Goal: Information Seeking & Learning: Learn about a topic

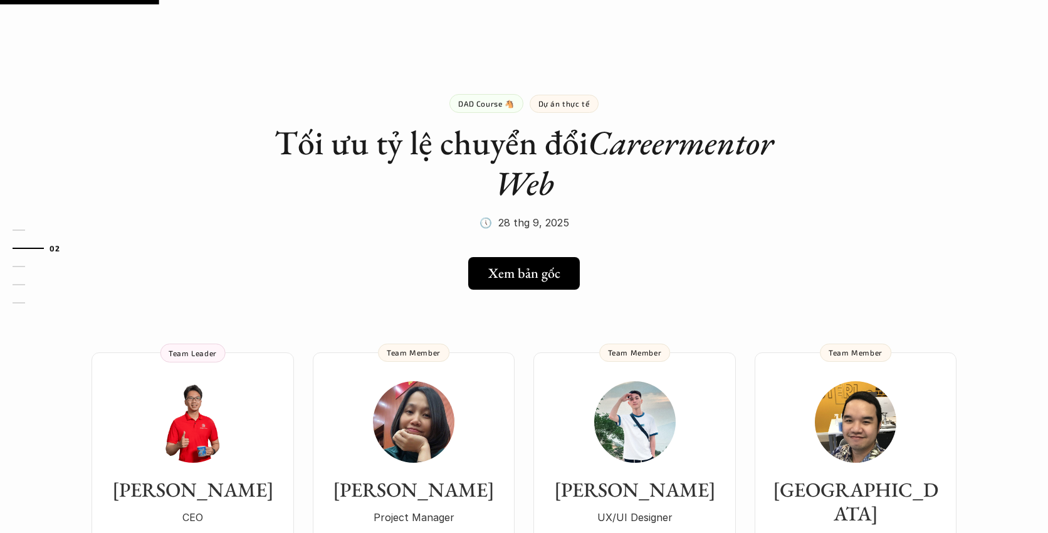
scroll to position [259, 0]
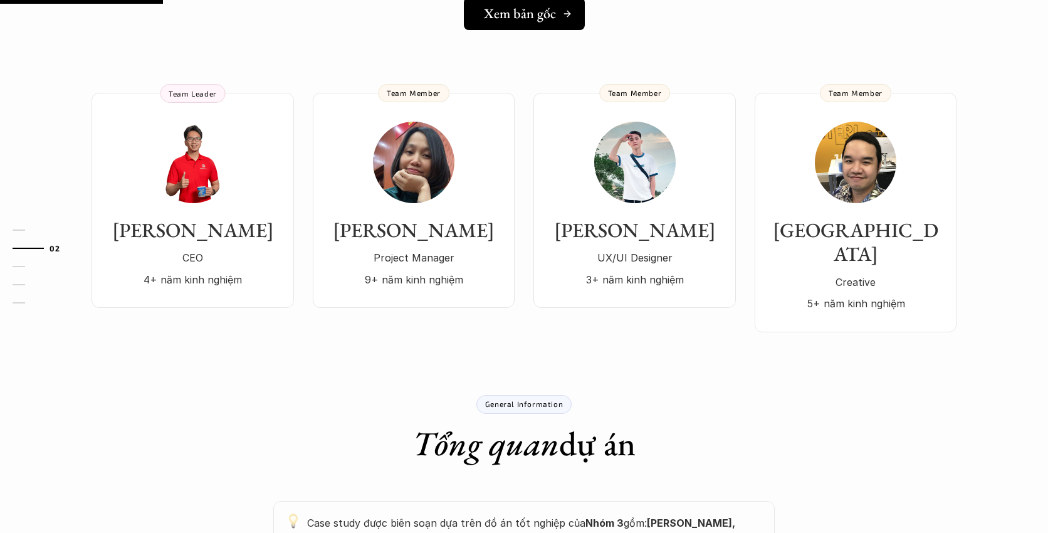
click at [522, 24] on link "Xem bản gốc" at bounding box center [524, 13] width 121 height 33
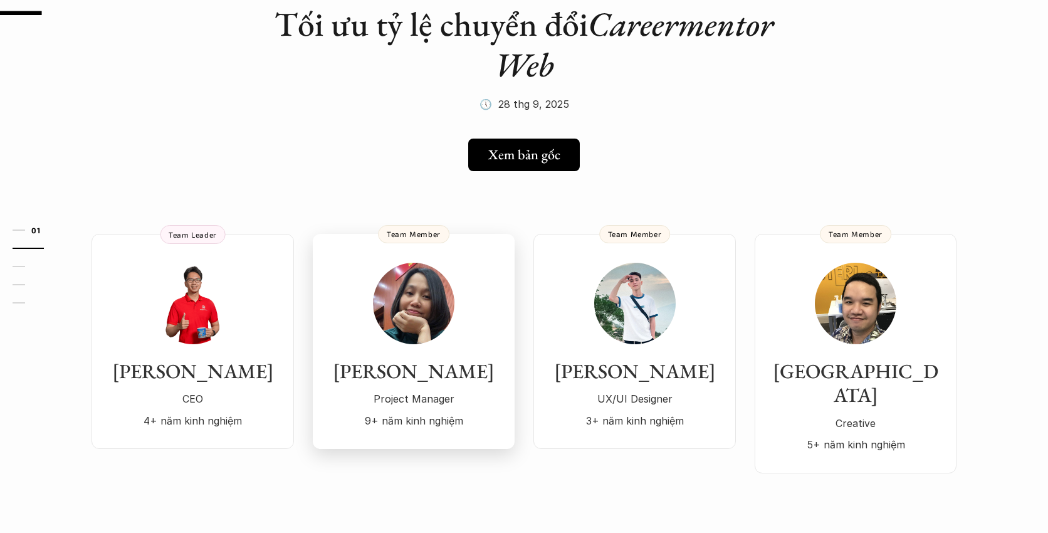
scroll to position [0, 0]
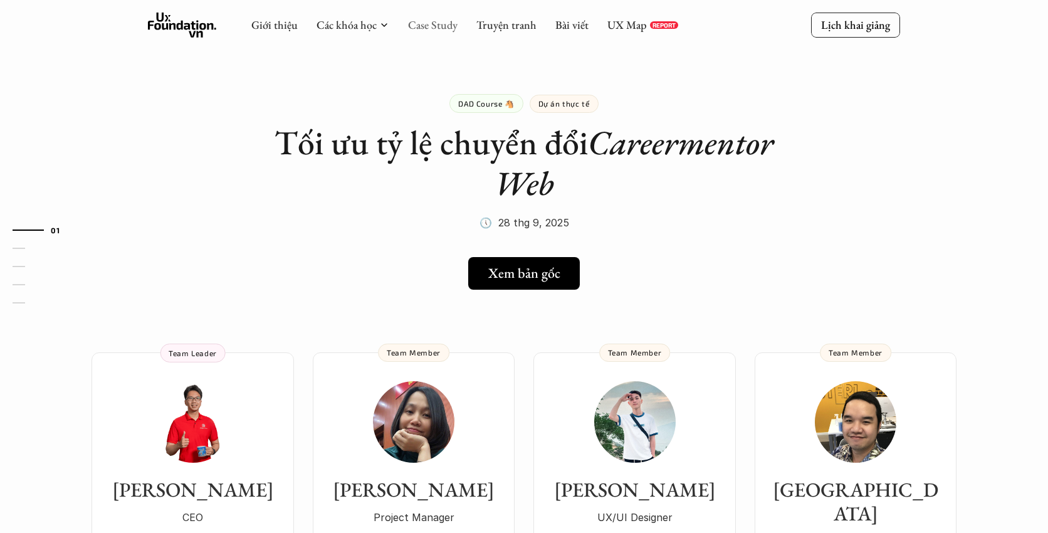
click at [447, 19] on link "Case Study" at bounding box center [432, 25] width 49 height 14
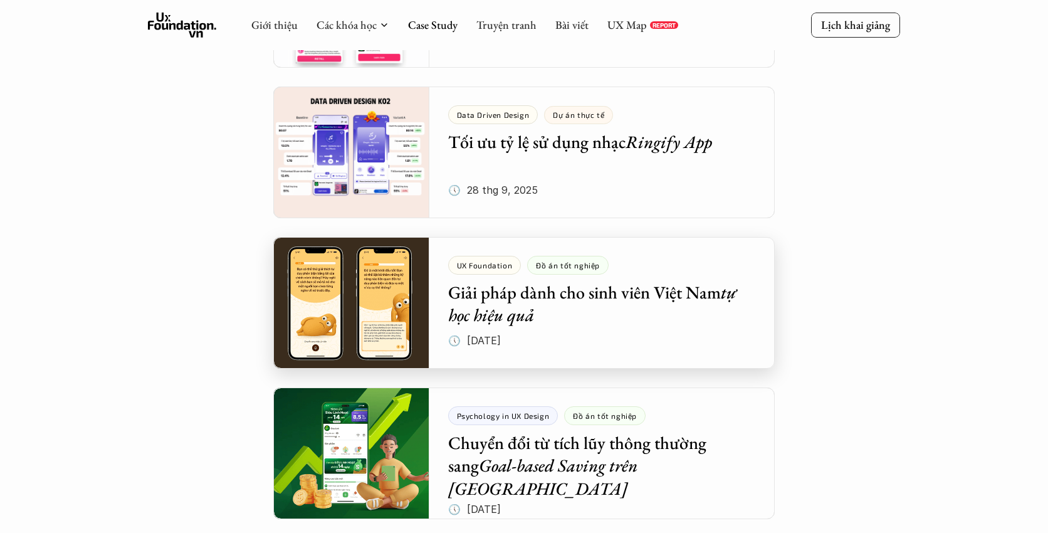
scroll to position [653, 0]
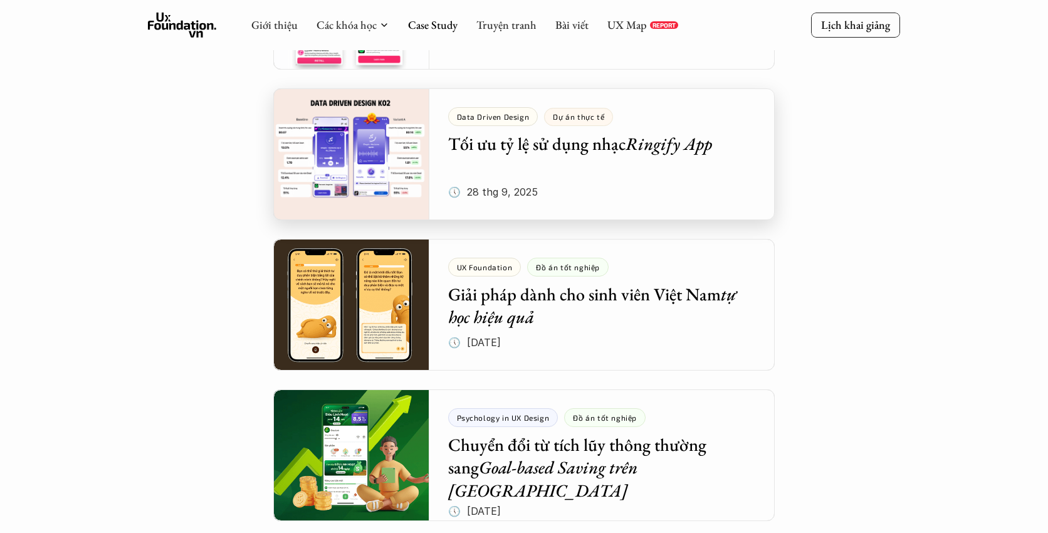
click at [586, 148] on div at bounding box center [523, 154] width 501 height 132
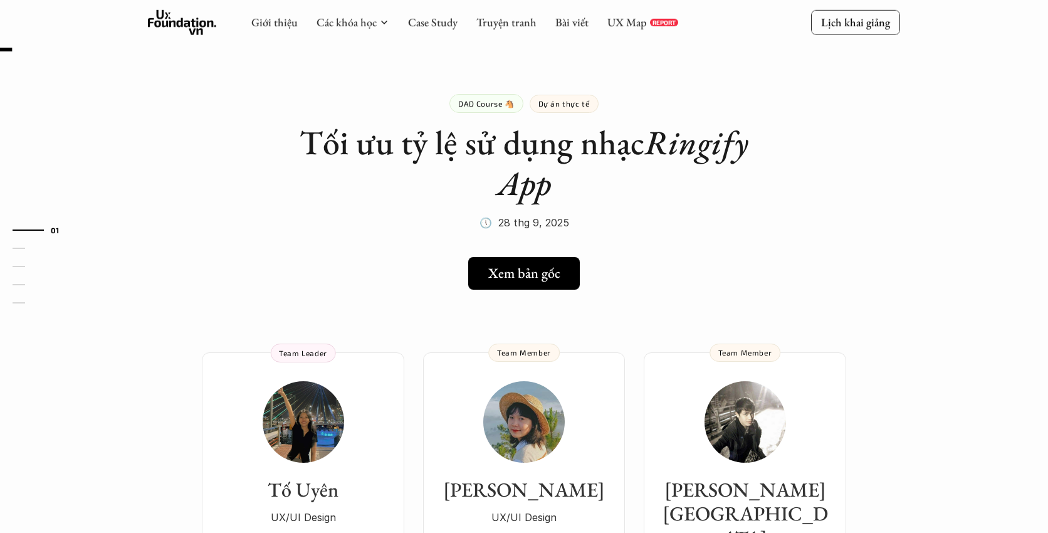
scroll to position [143, 0]
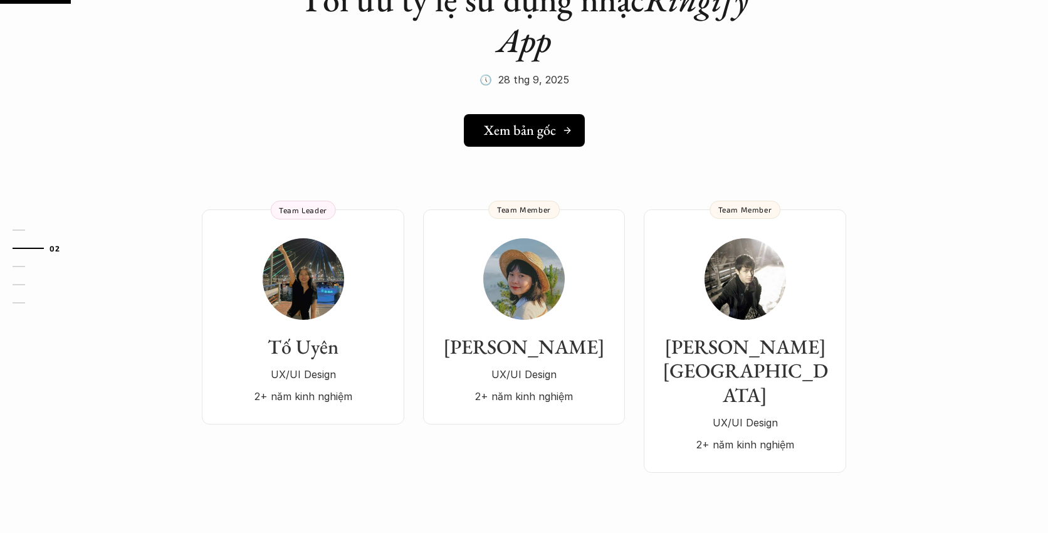
click at [536, 122] on h5 "Xem bản gốc" at bounding box center [520, 130] width 72 height 16
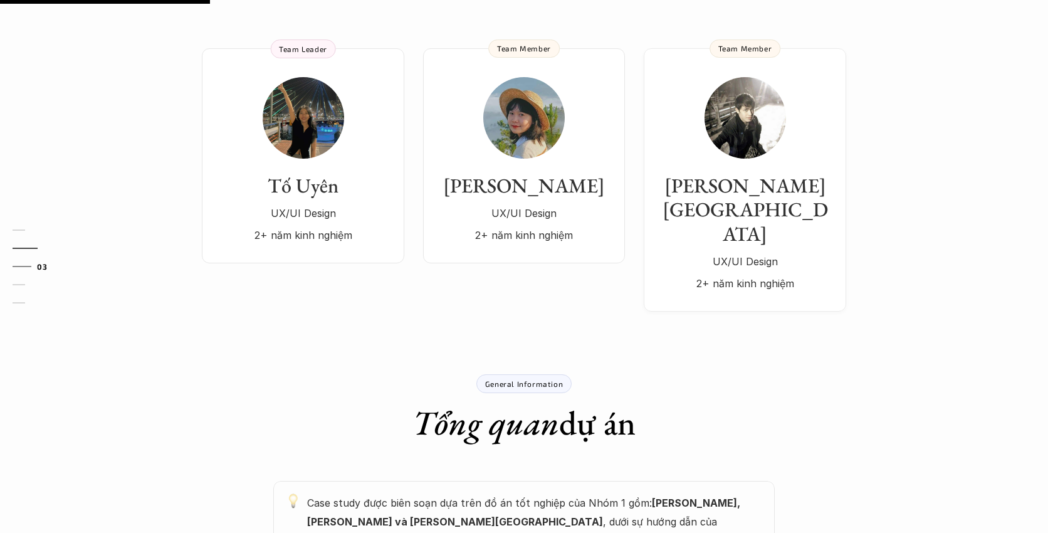
scroll to position [439, 0]
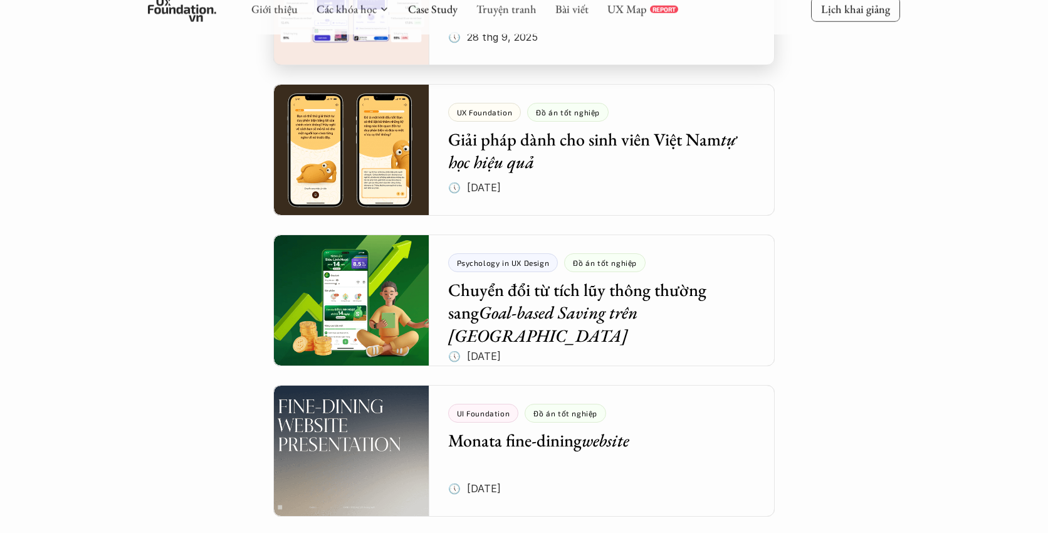
scroll to position [827, 0]
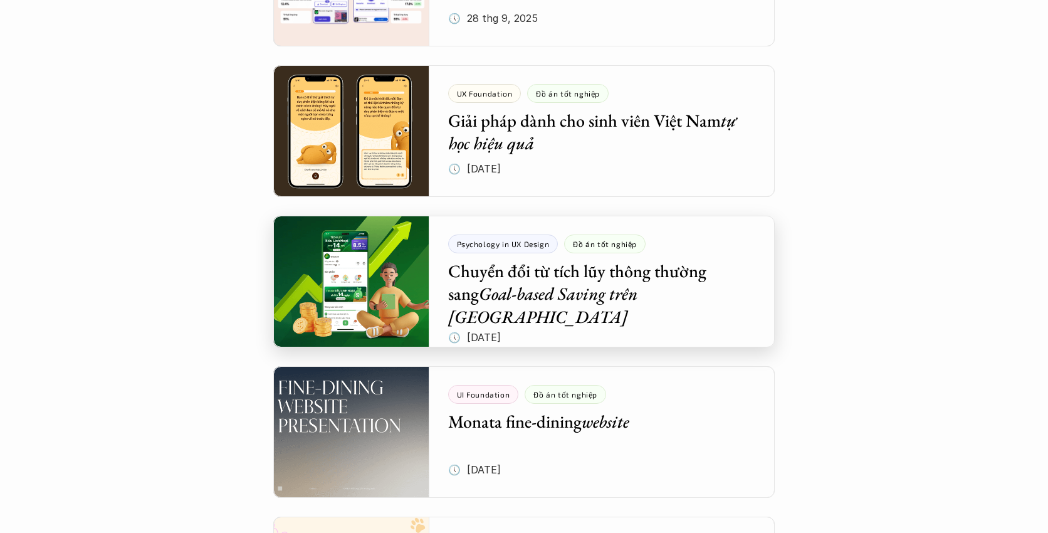
click at [541, 291] on div at bounding box center [523, 282] width 501 height 132
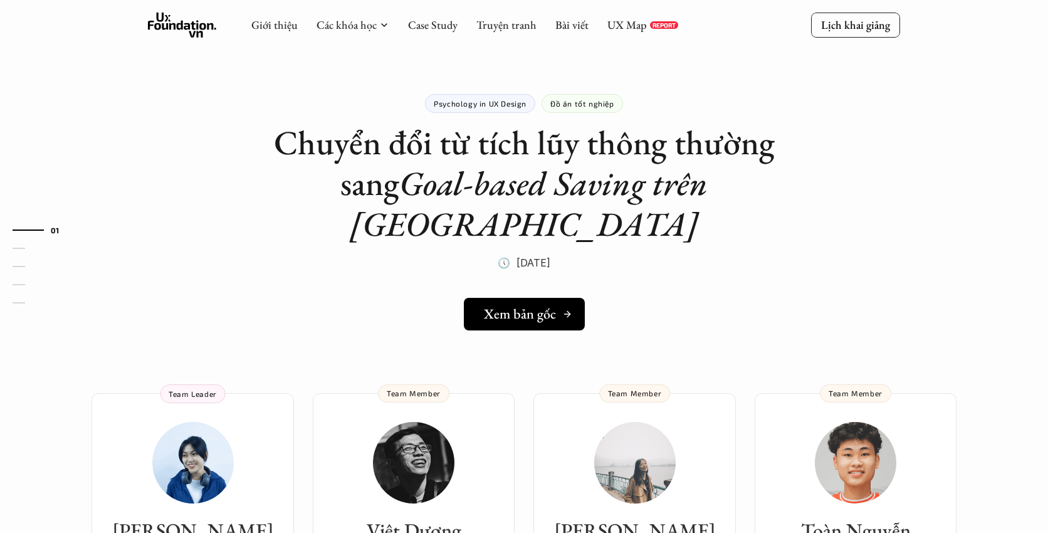
click at [530, 306] on h5 "Xem bản gốc" at bounding box center [520, 314] width 72 height 16
